Goal: Check status

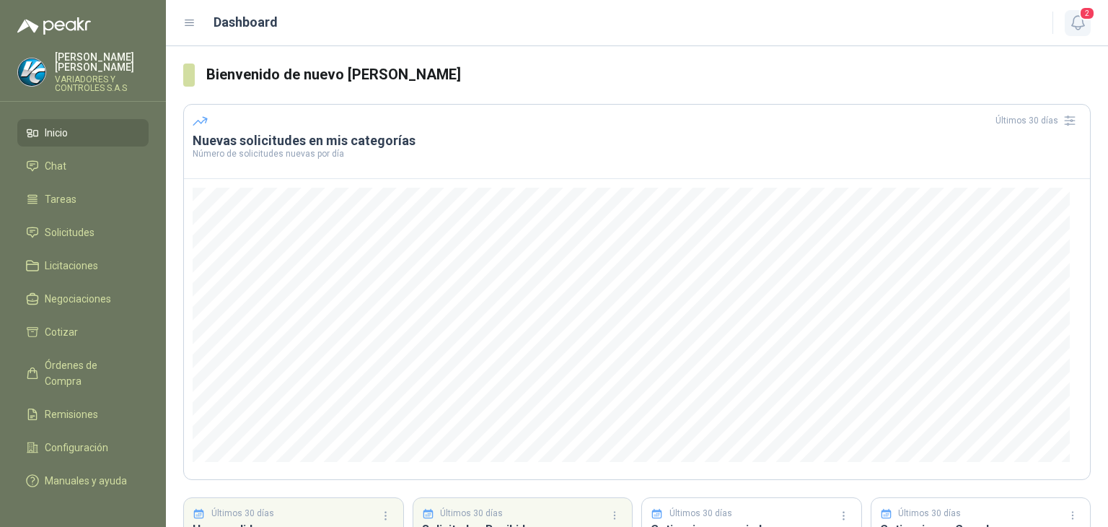
click at [1088, 34] on button "2" at bounding box center [1078, 23] width 26 height 26
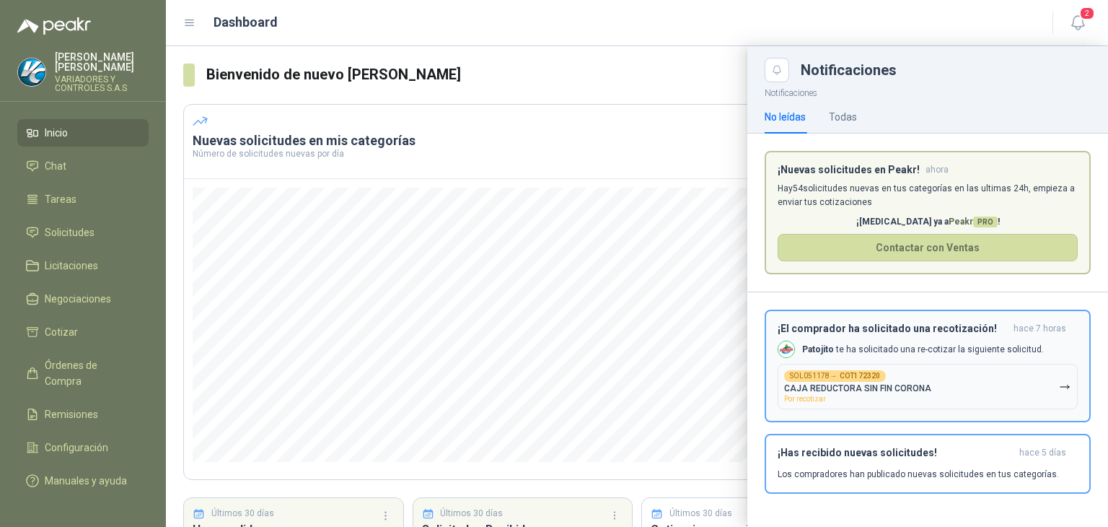
click at [922, 377] on div "SOL051178 → COT172320 CAJA REDUCTORA SIN FIN CORONA Por recotizar" at bounding box center [857, 386] width 147 height 32
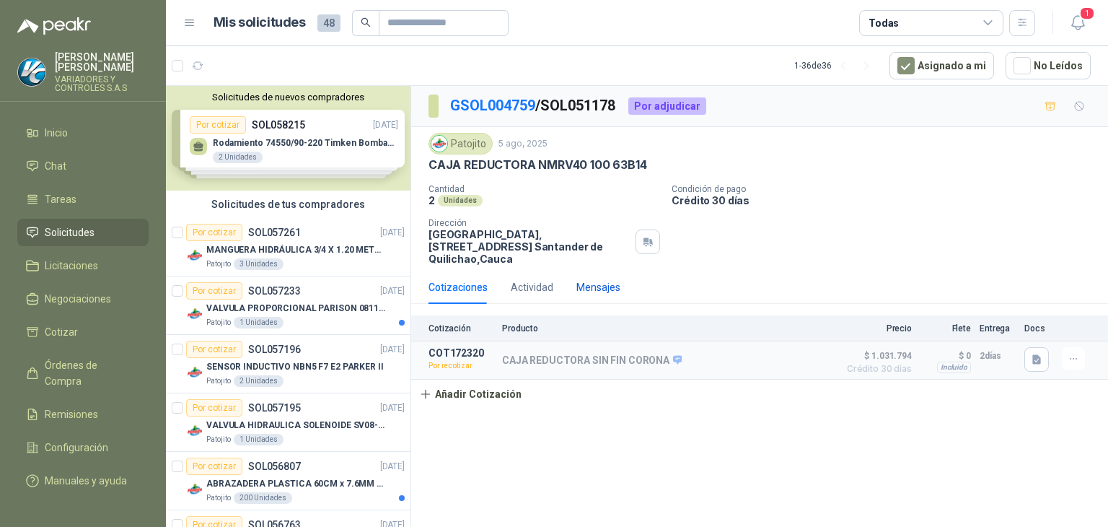
click at [578, 279] on div "Mensajes" at bounding box center [598, 287] width 44 height 16
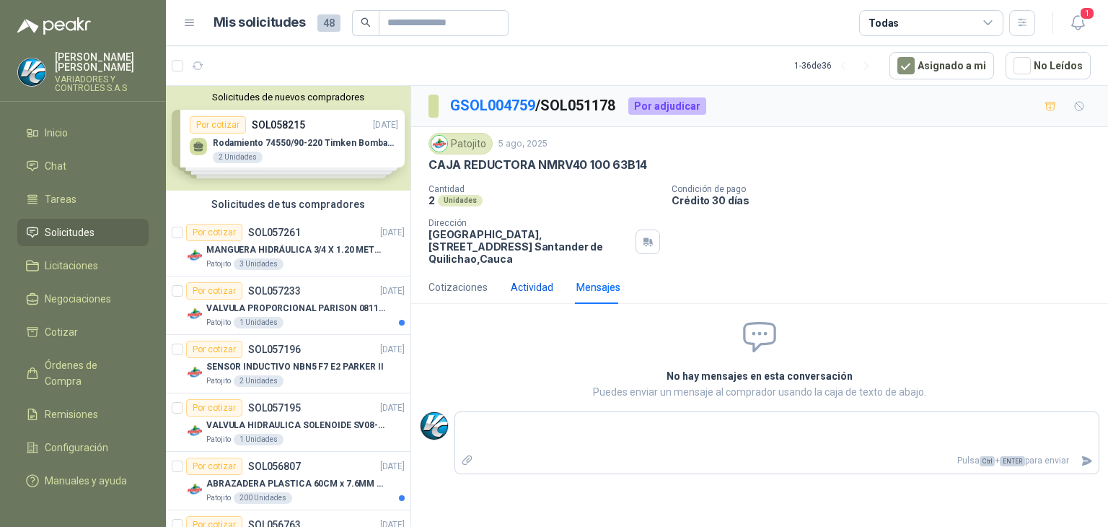
click at [550, 286] on div "Actividad" at bounding box center [532, 287] width 43 height 16
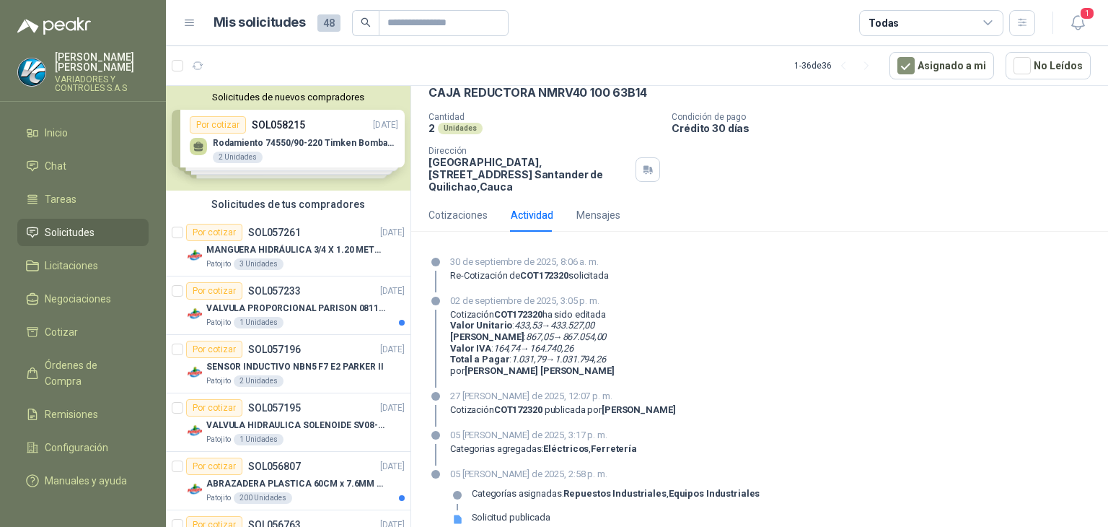
scroll to position [89, 0]
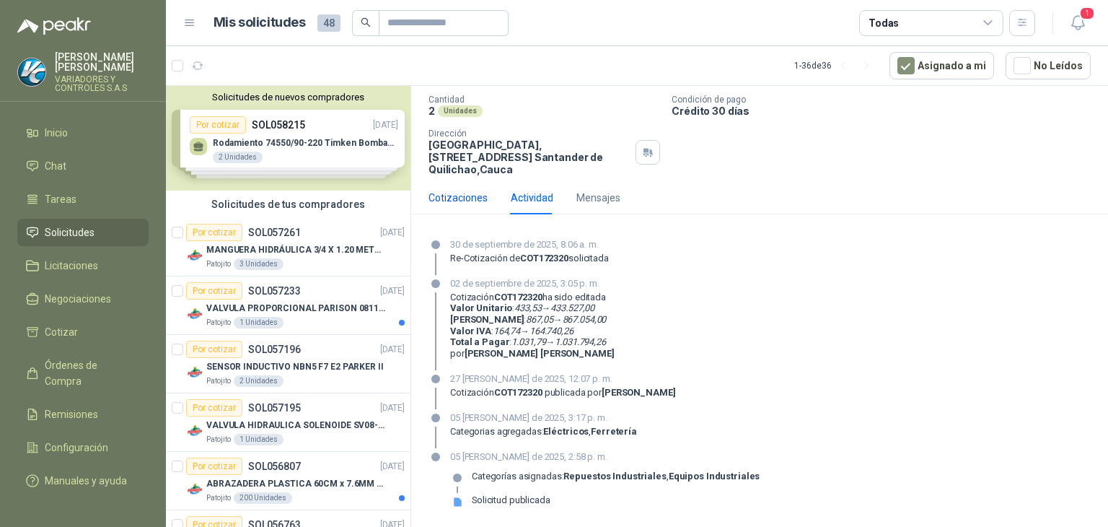
click at [450, 194] on div "Cotizaciones" at bounding box center [458, 198] width 59 height 16
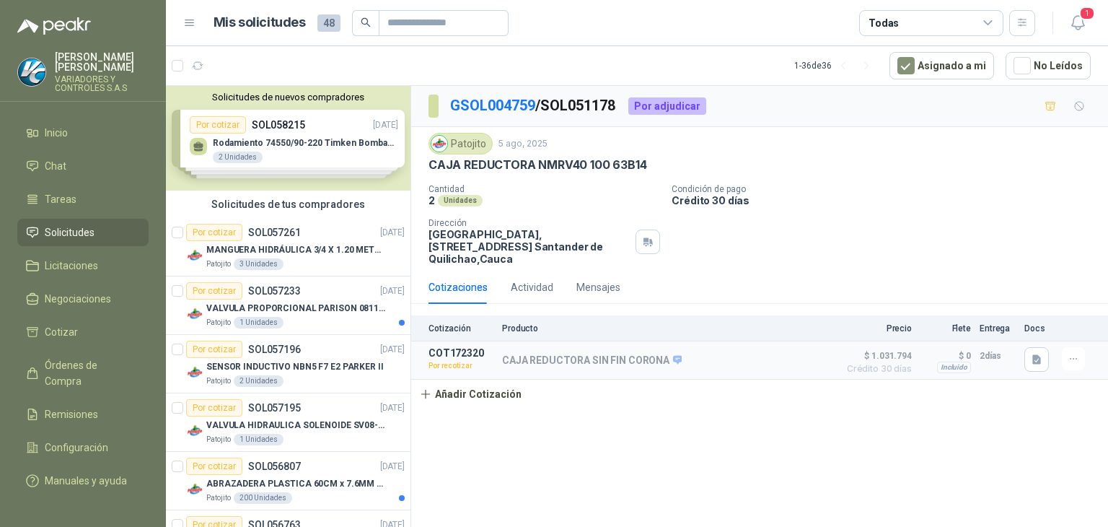
scroll to position [0, 0]
click at [899, 361] on span "$ 1.031.794" at bounding box center [876, 355] width 72 height 17
